Goal: Transaction & Acquisition: Download file/media

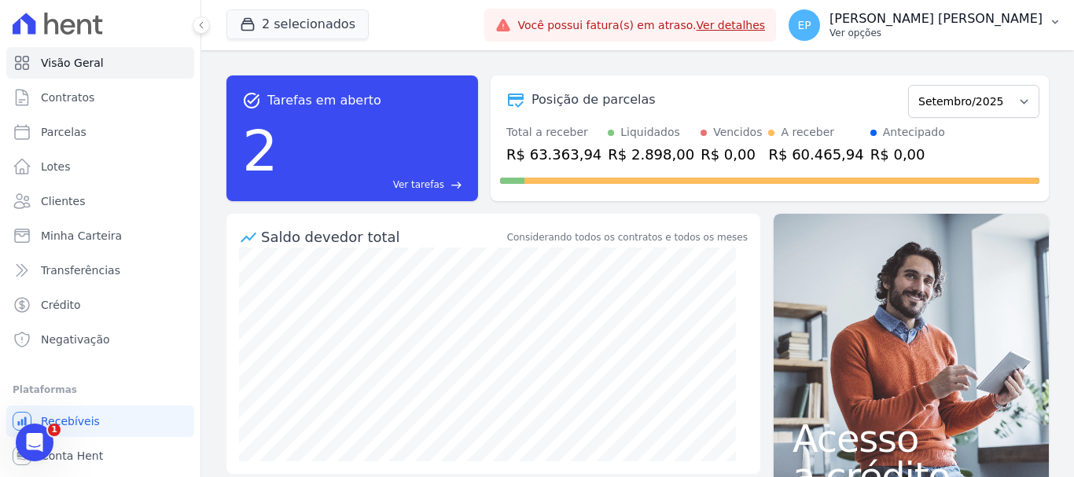
click at [1001, 38] on p "Ver opções" at bounding box center [936, 33] width 213 height 13
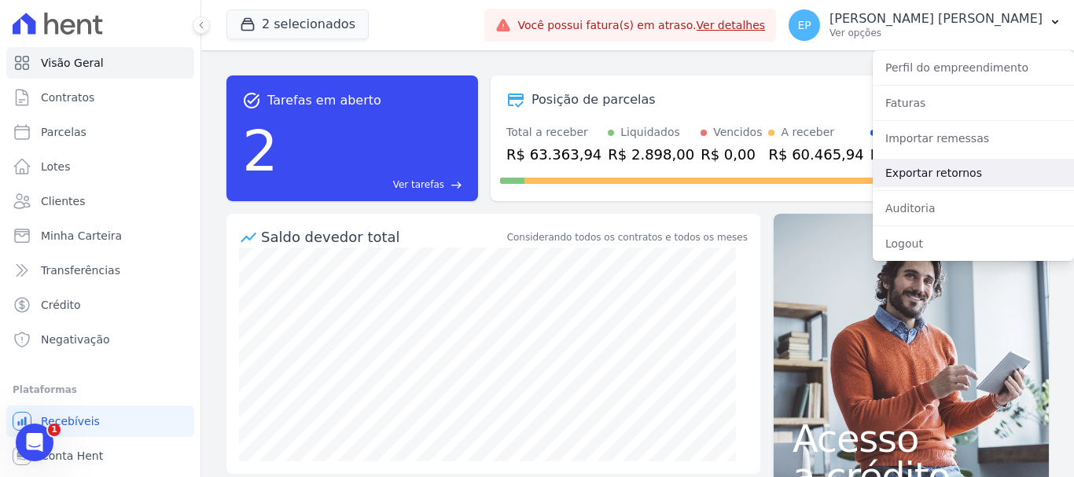
click at [905, 175] on link "Exportar retornos" at bounding box center [973, 173] width 201 height 28
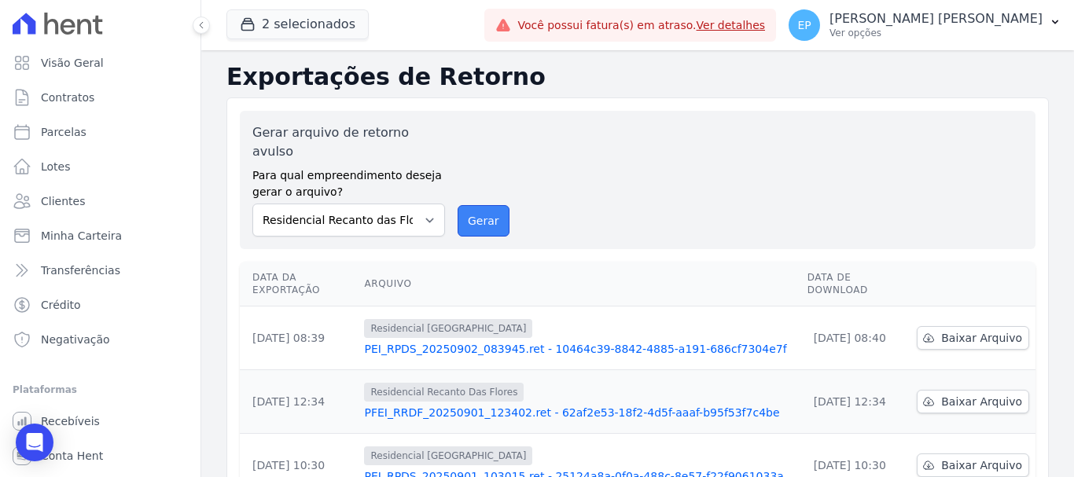
click at [475, 205] on button "Gerar" at bounding box center [484, 220] width 52 height 31
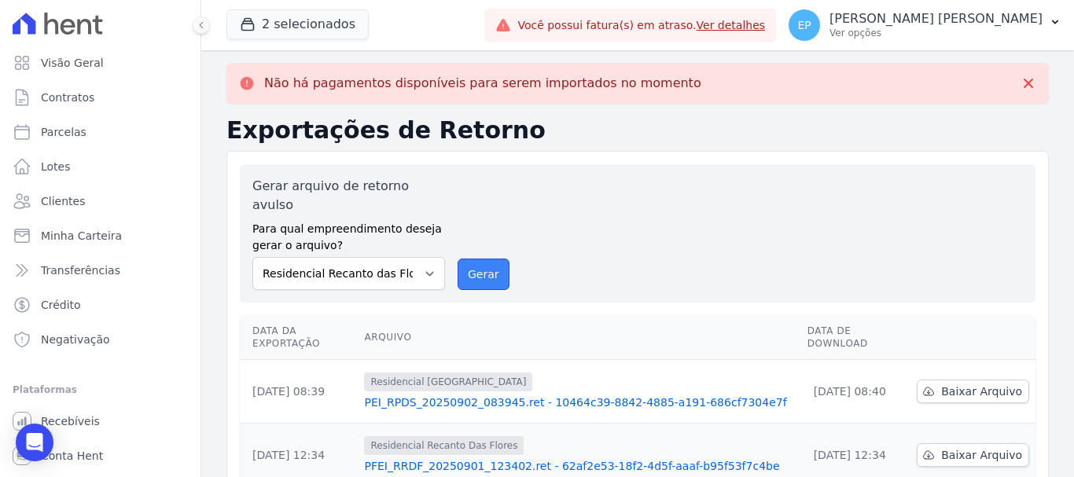
click at [467, 259] on button "Gerar" at bounding box center [484, 274] width 52 height 31
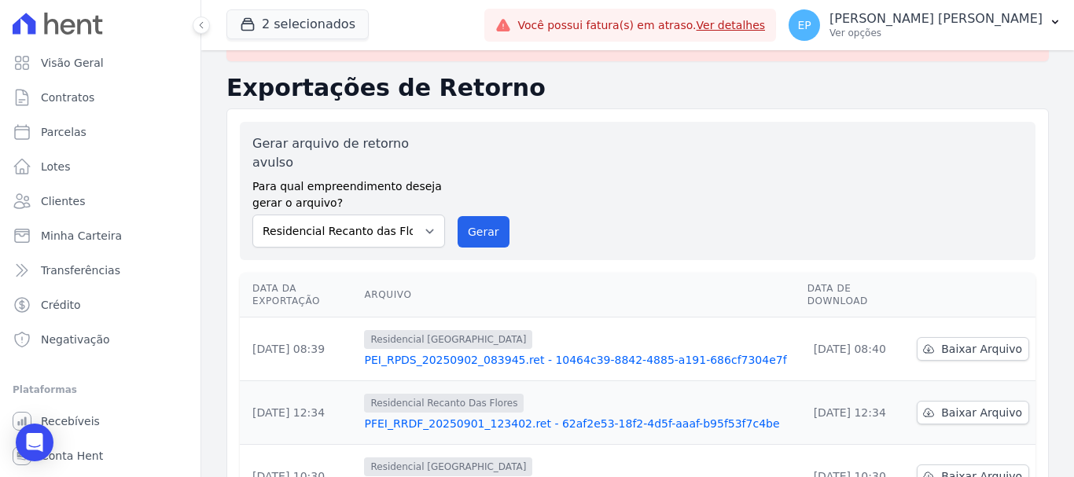
scroll to position [79, 0]
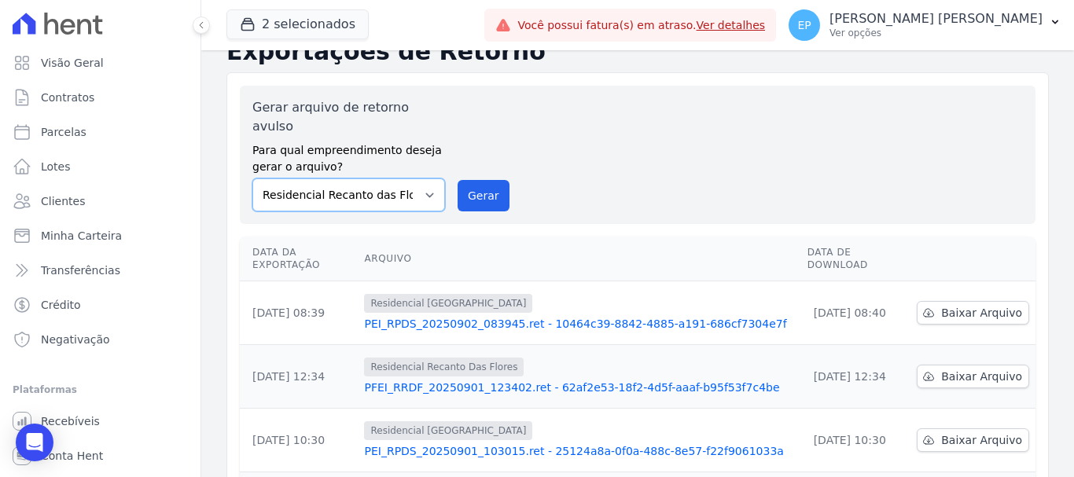
click at [368, 179] on select "Residencial [GEOGRAPHIC_DATA] Residencial Recanto das Flores" at bounding box center [348, 195] width 193 height 33
select select "676d65bc-c0c9-47de-aba1-80f9b00b3362"
click at [252, 179] on select "Residencial [GEOGRAPHIC_DATA] Residencial Recanto das Flores" at bounding box center [348, 195] width 193 height 33
click at [472, 180] on button "Gerar" at bounding box center [484, 195] width 52 height 31
click at [963, 305] on span "Baixar Arquivo" at bounding box center [982, 313] width 81 height 16
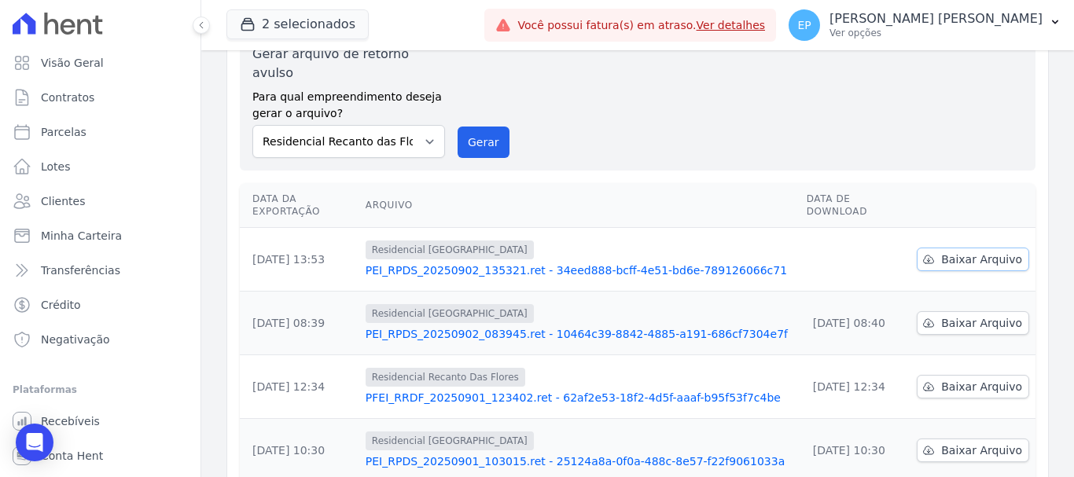
scroll to position [25, 0]
